Goal: Task Accomplishment & Management: Manage account settings

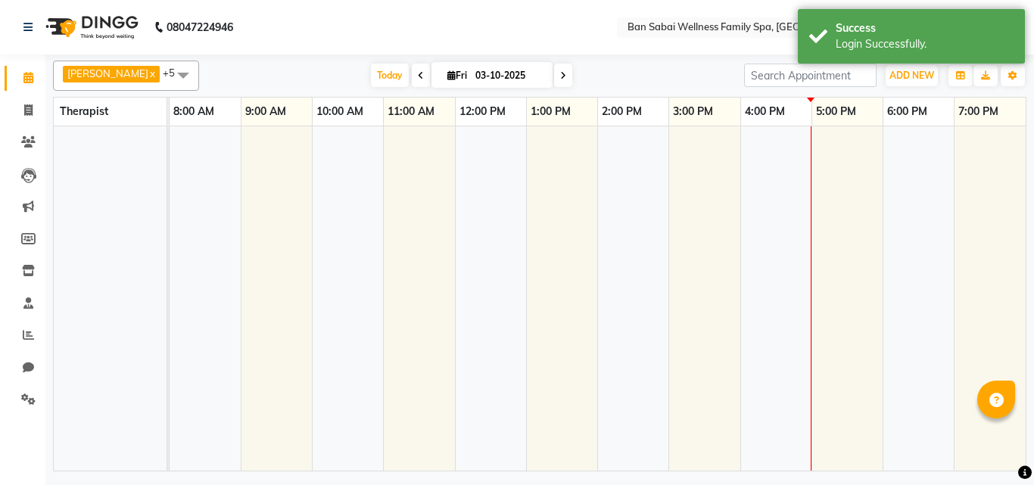
select select "en"
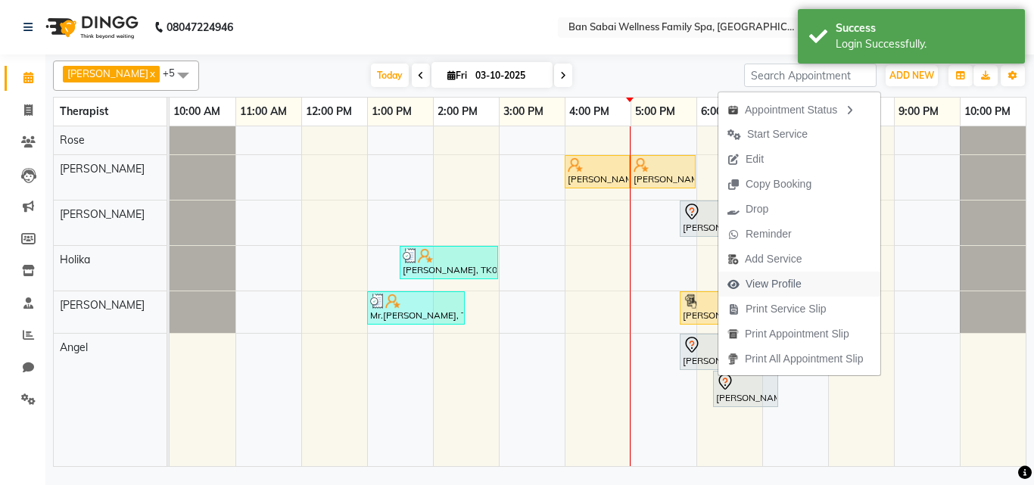
click at [783, 284] on span "View Profile" at bounding box center [773, 284] width 56 height 16
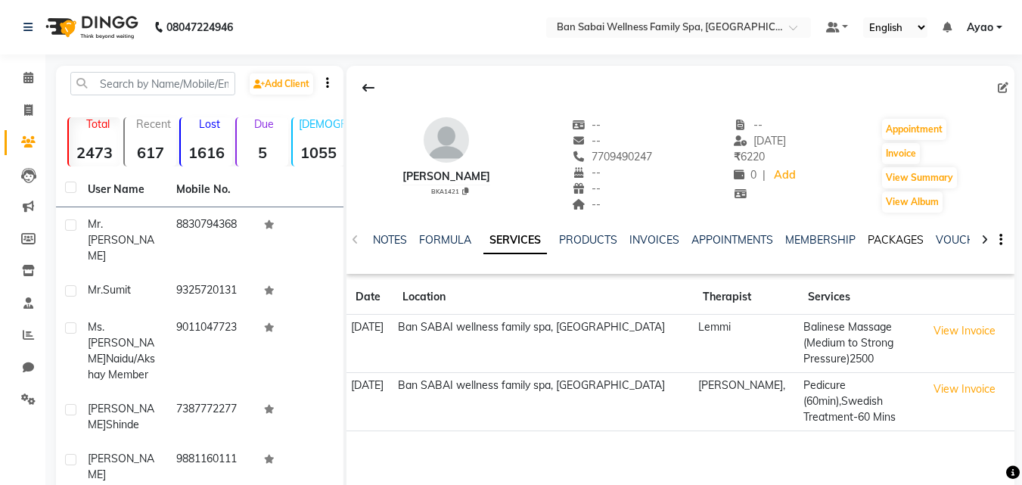
click at [901, 241] on link "PACKAGES" at bounding box center [896, 240] width 56 height 14
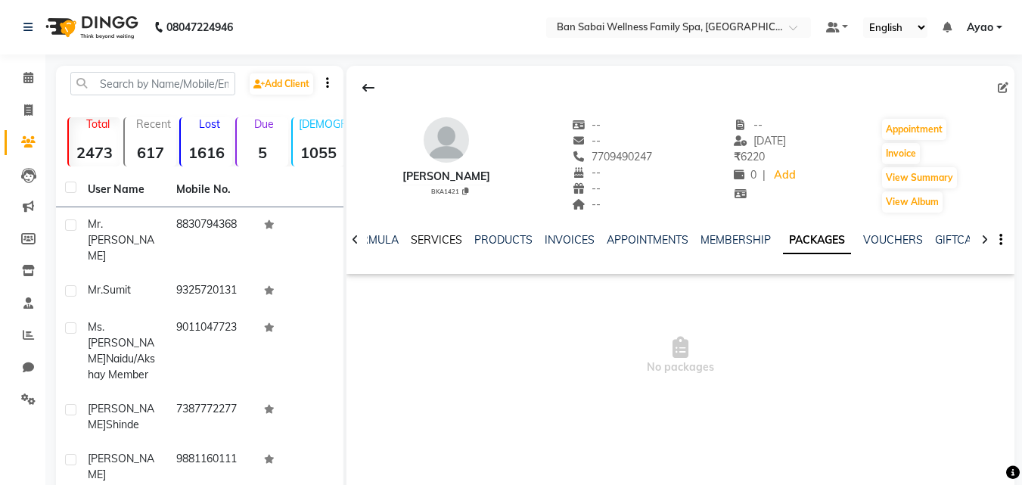
click at [420, 240] on link "SERVICES" at bounding box center [436, 240] width 51 height 14
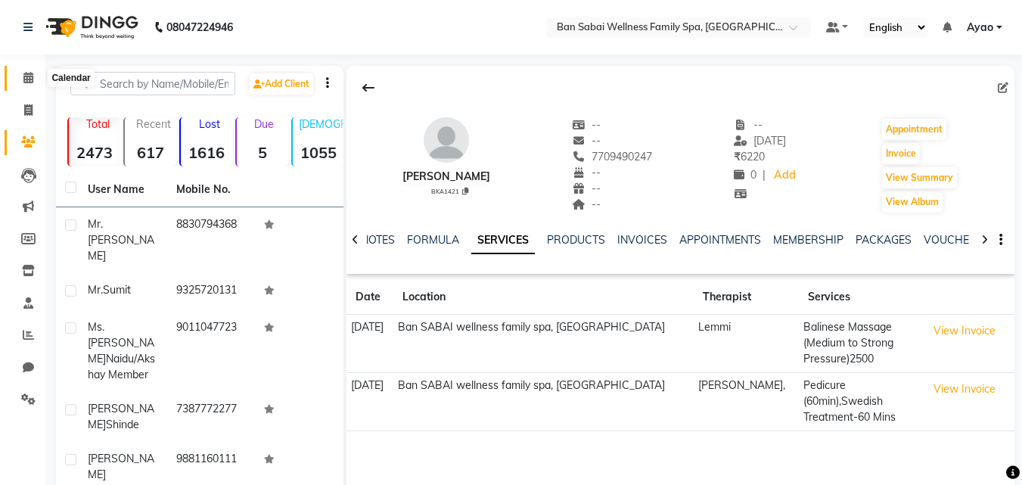
click at [33, 76] on icon at bounding box center [28, 77] width 10 height 11
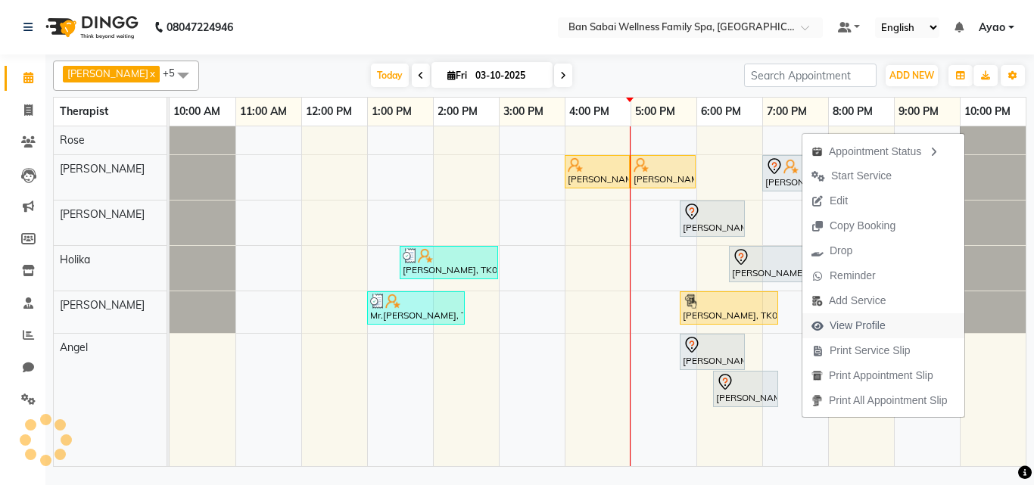
click at [888, 325] on span "View Profile" at bounding box center [848, 325] width 92 height 25
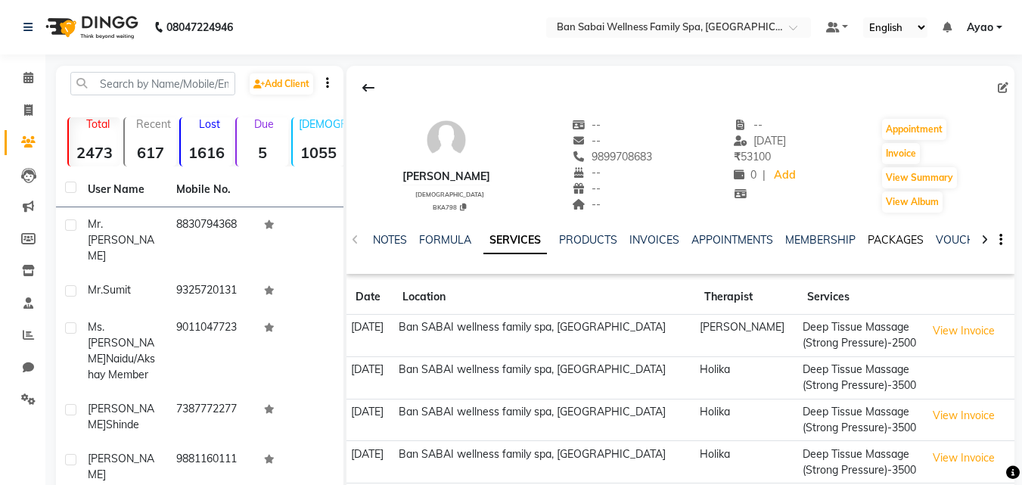
click at [901, 243] on link "PACKAGES" at bounding box center [896, 240] width 56 height 14
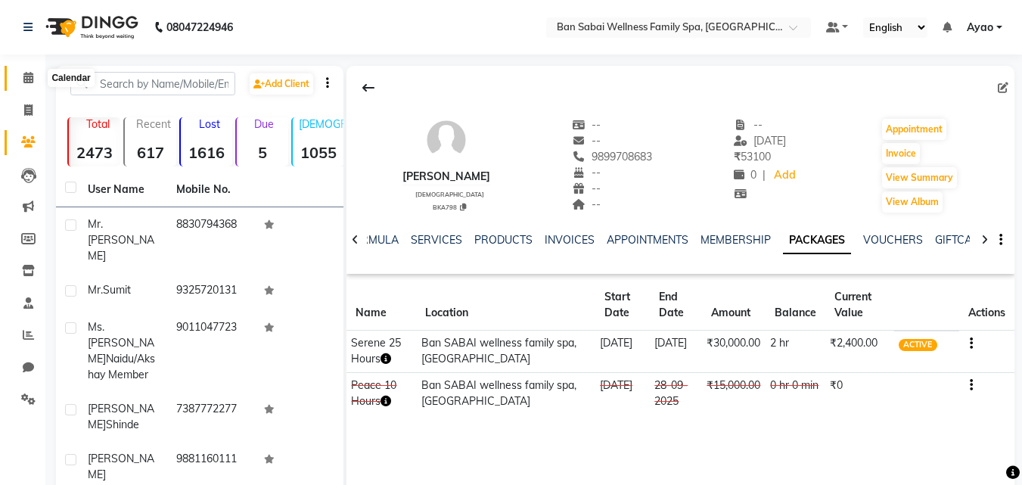
click at [25, 79] on icon at bounding box center [28, 77] width 10 height 11
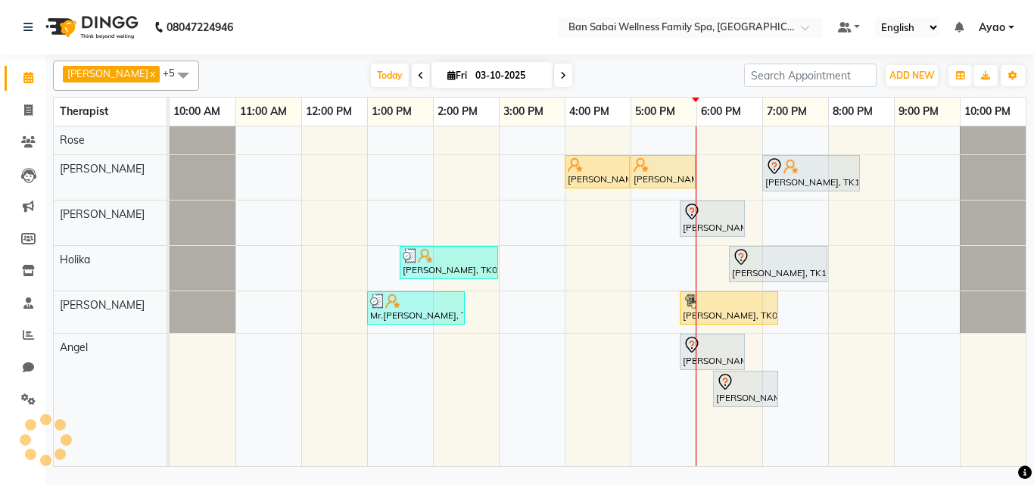
click at [1003, 30] on span "Ayao" at bounding box center [992, 28] width 26 height 16
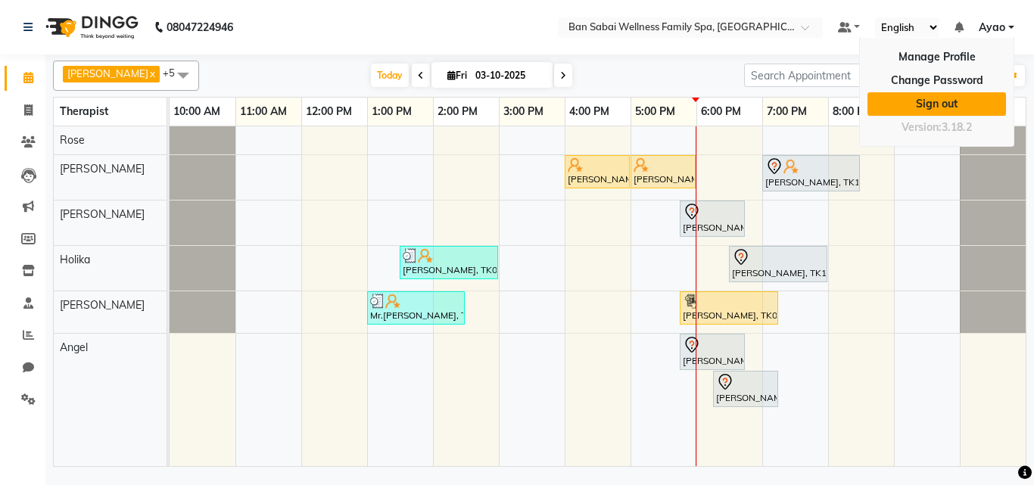
click at [965, 106] on link "Sign out" at bounding box center [936, 103] width 139 height 23
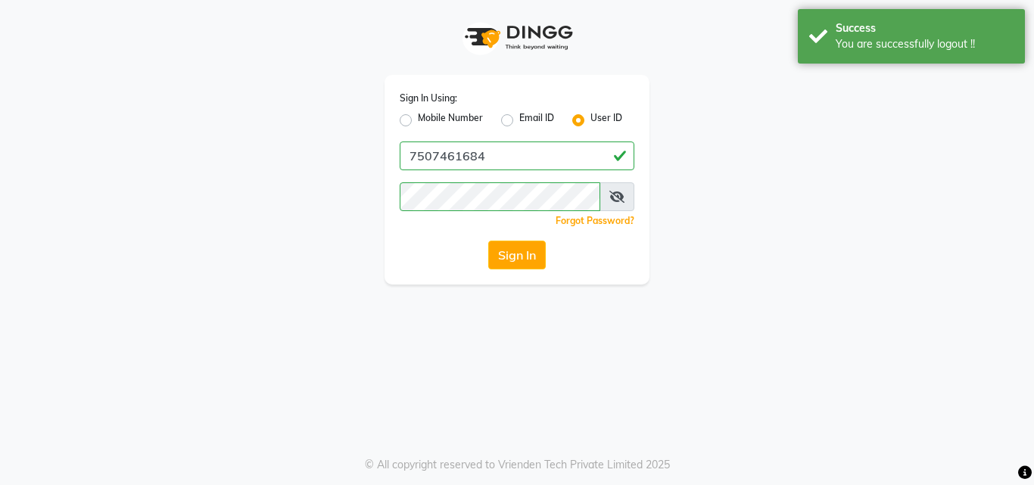
click at [473, 121] on label "Mobile Number" at bounding box center [450, 120] width 65 height 18
click at [428, 121] on input "Mobile Number" at bounding box center [423, 116] width 10 height 10
radio input "true"
radio input "false"
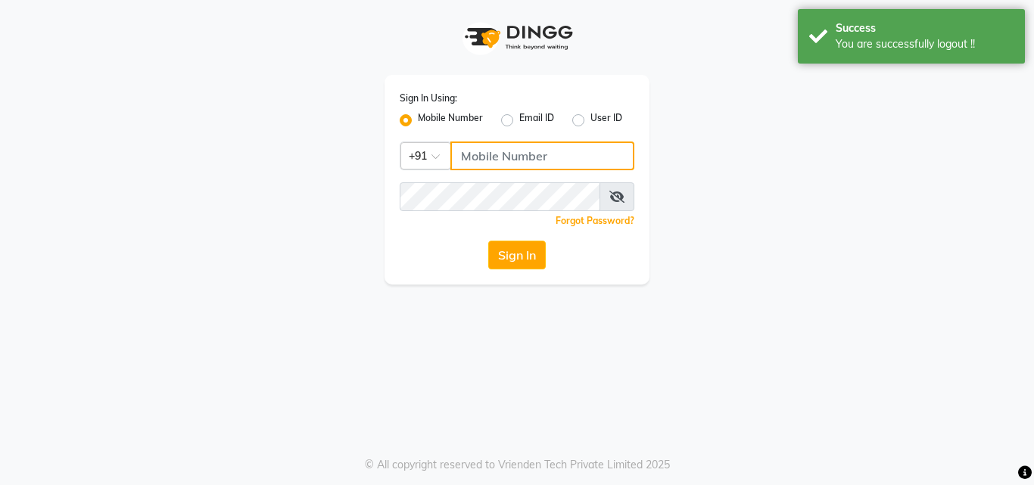
click at [536, 167] on input "Username" at bounding box center [542, 156] width 184 height 29
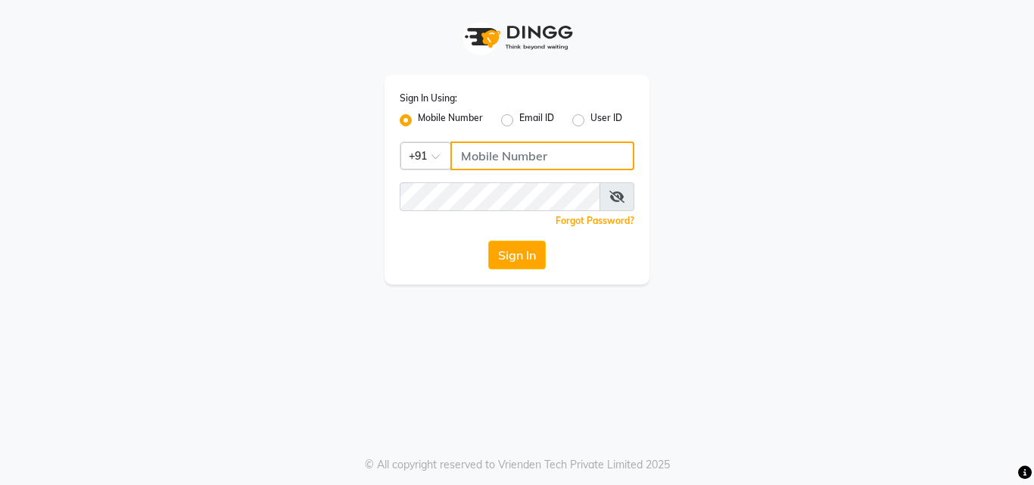
type input "8208652497"
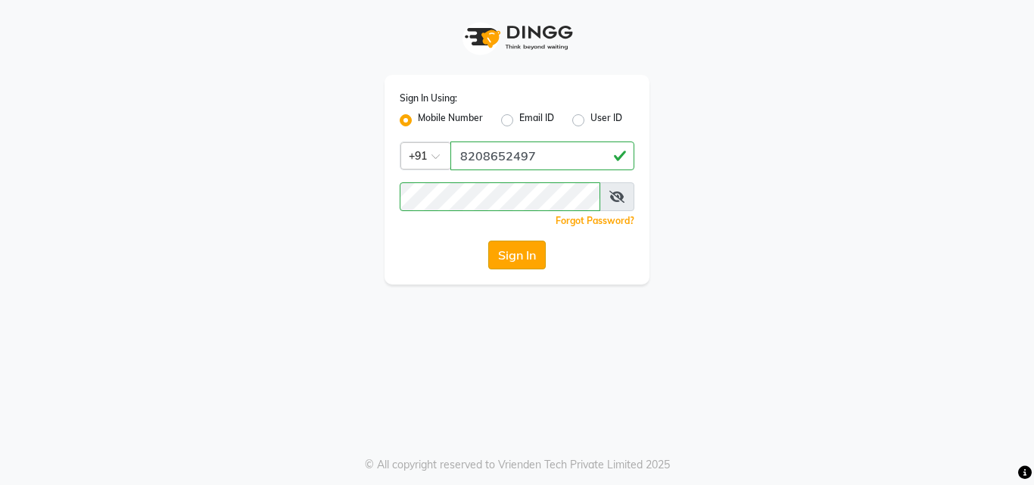
click at [528, 260] on button "Sign In" at bounding box center [517, 255] width 58 height 29
